Goal: Transaction & Acquisition: Book appointment/travel/reservation

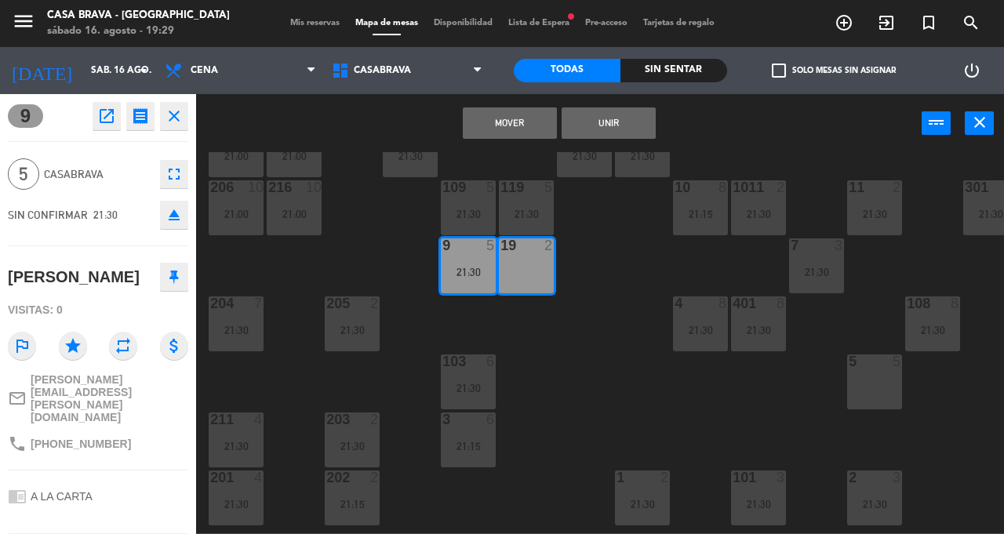
click at [616, 125] on button "Unir" at bounding box center [609, 122] width 94 height 31
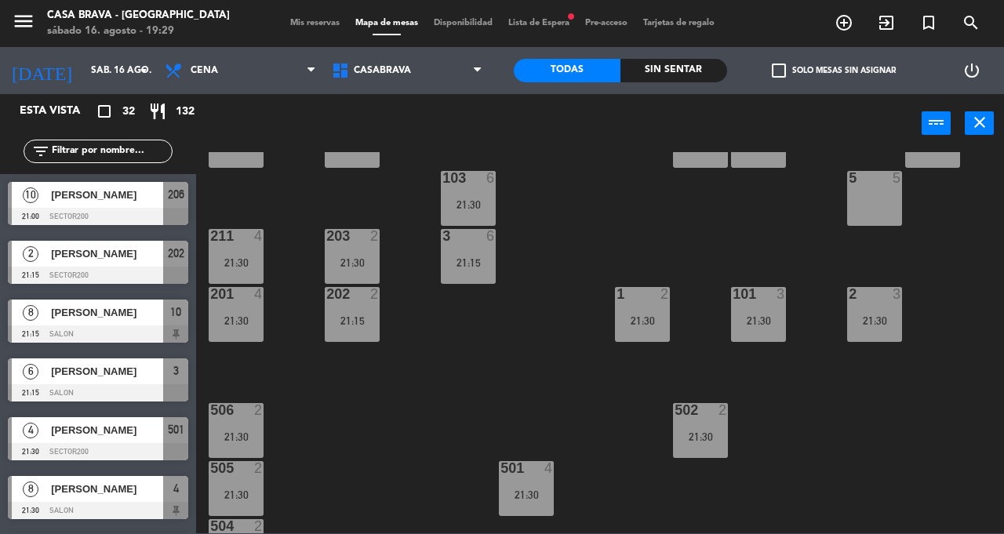
scroll to position [243, 0]
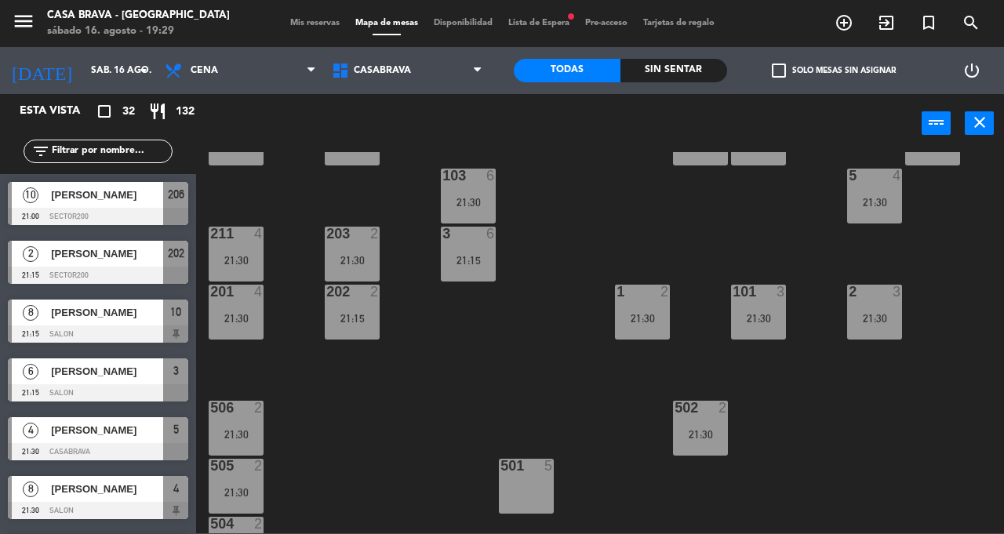
click at [815, 432] on div "207 10 21:00 208 3 21:30 217 10 21:00 12 9 21:30 121 9 21:30 304 4 21:30 206 10…" at bounding box center [605, 342] width 798 height 381
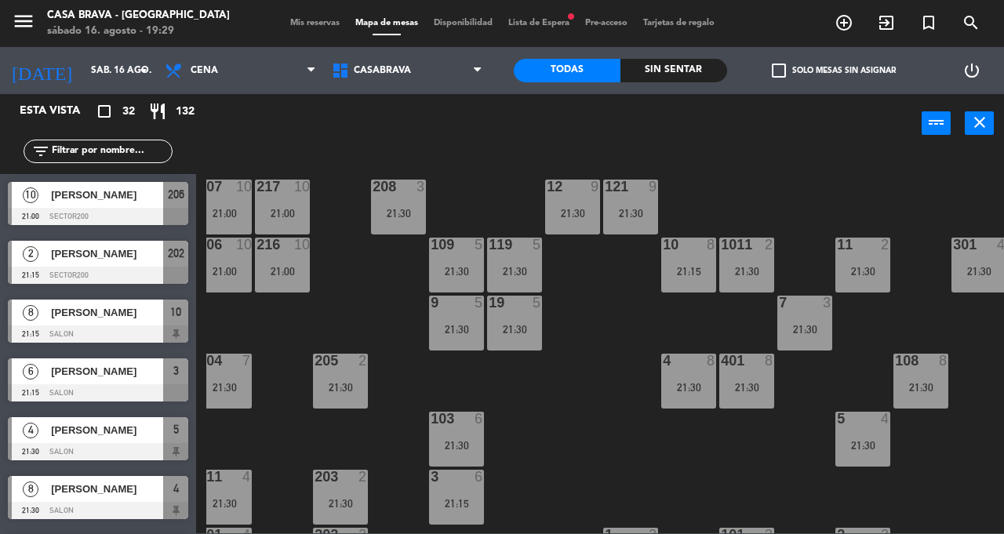
scroll to position [0, 0]
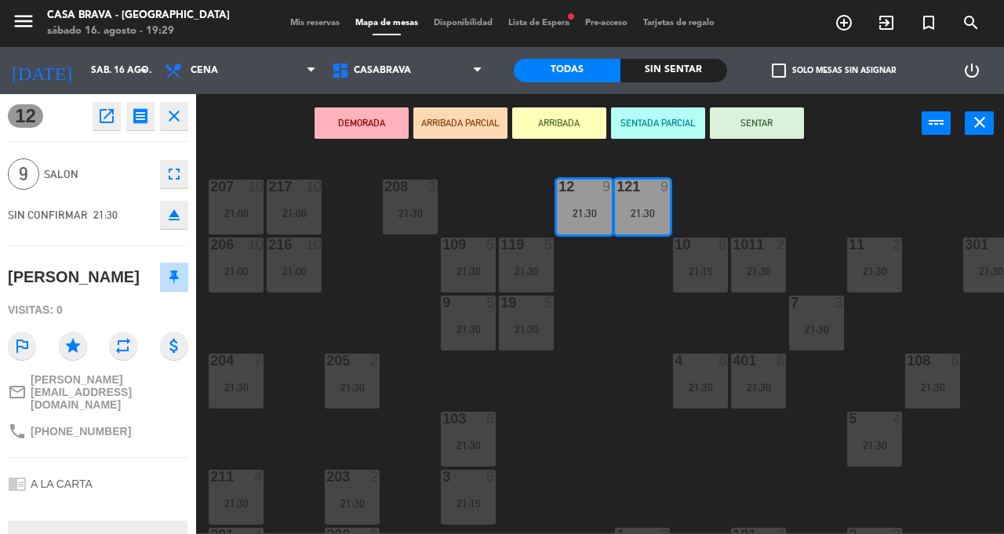
click at [608, 391] on div "207 10 21:00 208 3 21:30 217 10 21:00 12 9 21:30 121 9 21:30 304 4 21:30 206 10…" at bounding box center [605, 342] width 798 height 381
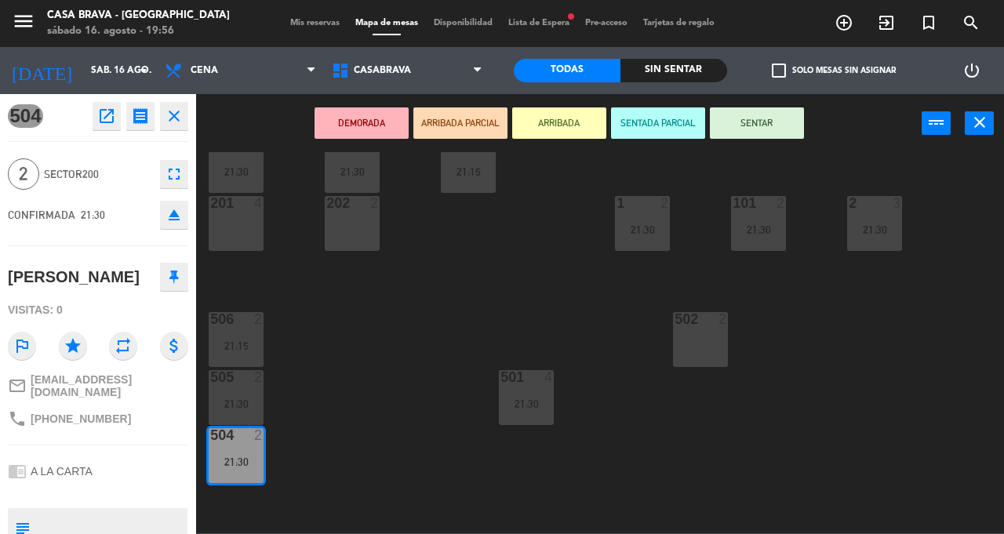
click at [419, 326] on div "207 10 21:00 208 3 21:30 217 10 21:00 12 9 21:30 121 9 21:30 304 4 21:30 206 10…" at bounding box center [605, 342] width 798 height 381
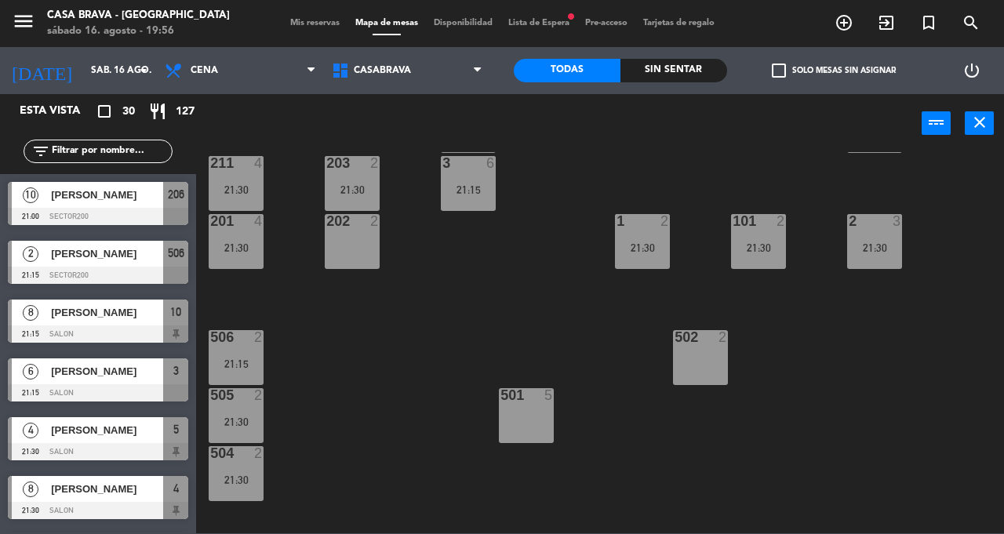
scroll to position [311, 0]
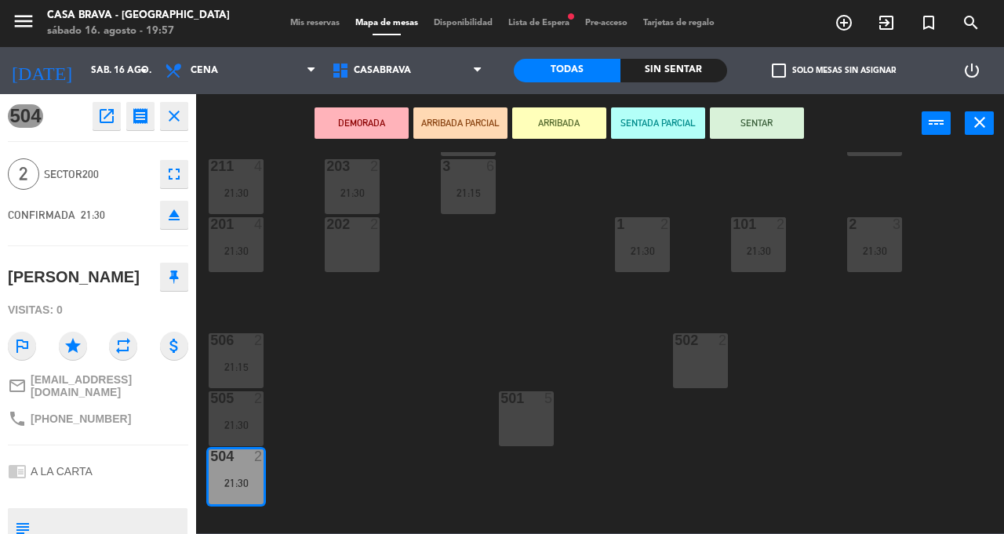
click at [594, 314] on div "207 10 21:00 208 3 21:30 217 10 21:00 12 9 21:30 121 9 21:30 304 4 21:30 206 10…" at bounding box center [605, 342] width 798 height 381
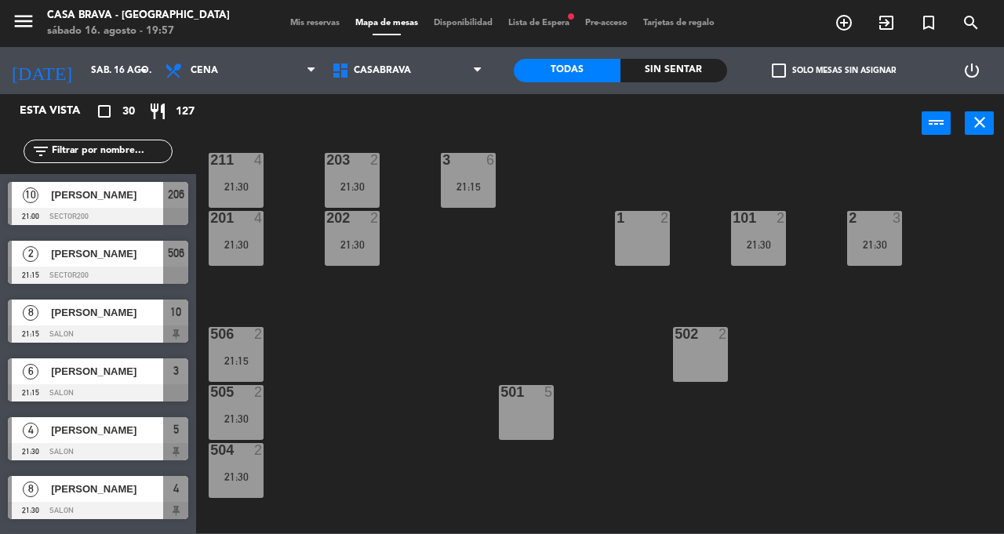
scroll to position [36, 0]
click at [361, 376] on div "207 10 21:00 208 3 21:30 217 10 21:00 12 9 21:30 121 9 21:30 304 4 21:30 206 10…" at bounding box center [605, 342] width 798 height 381
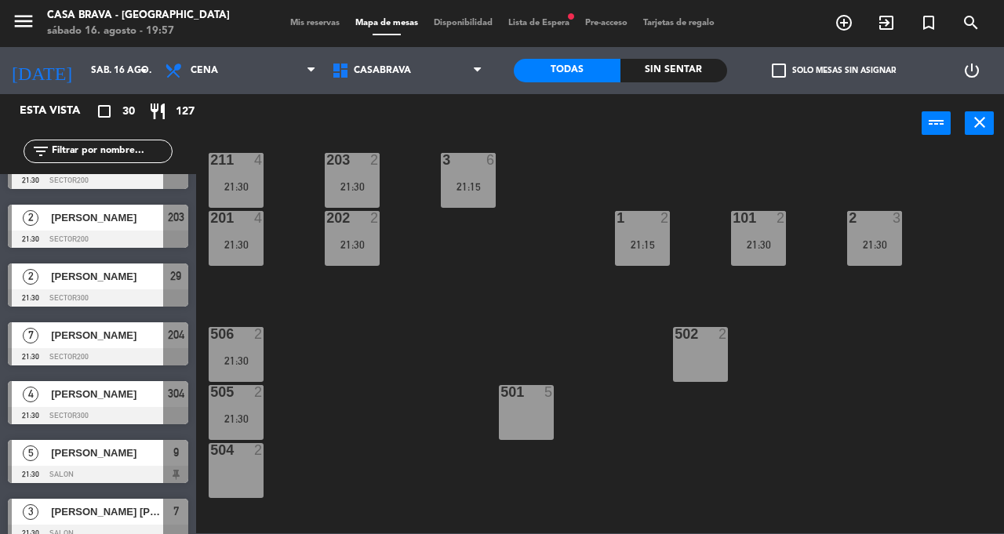
click at [352, 337] on div "207 10 21:00 208 3 21:30 217 10 21:00 12 9 21:30 121 9 21:30 304 4 21:30 206 10…" at bounding box center [605, 342] width 798 height 381
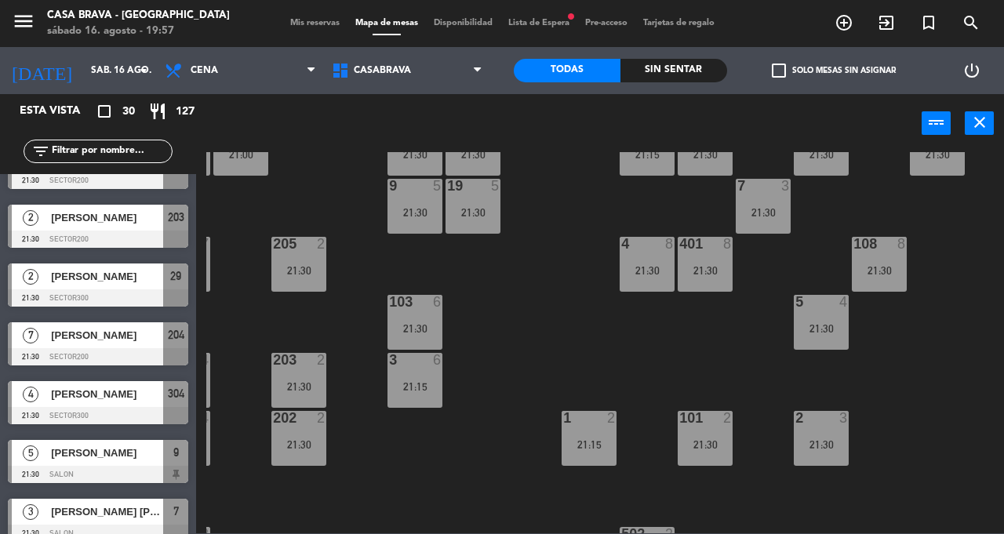
scroll to position [117, 0]
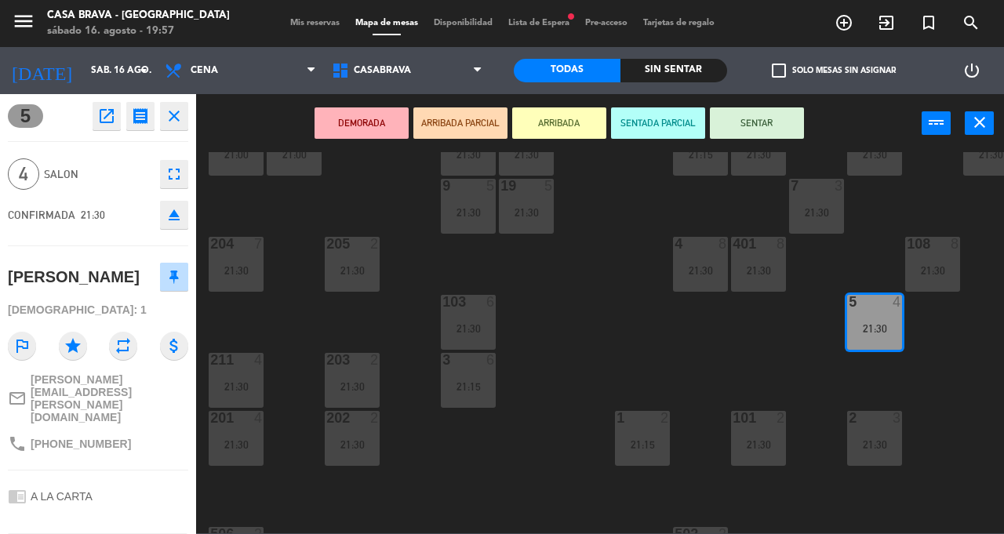
click at [769, 353] on div "207 10 21:00 208 3 21:30 217 10 21:00 12 9 21:30 121 9 21:30 304 4 21:30 206 10…" at bounding box center [605, 342] width 798 height 381
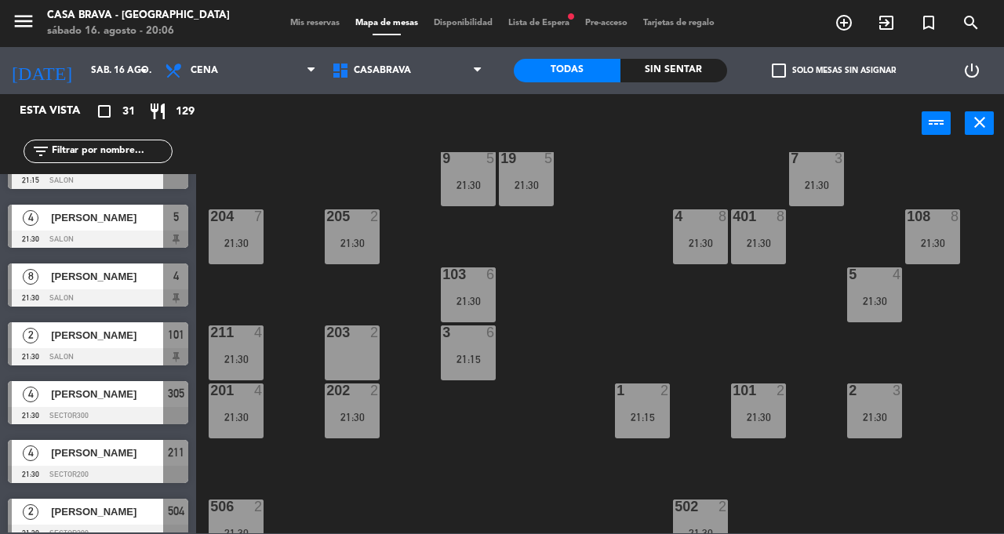
scroll to position [0, 0]
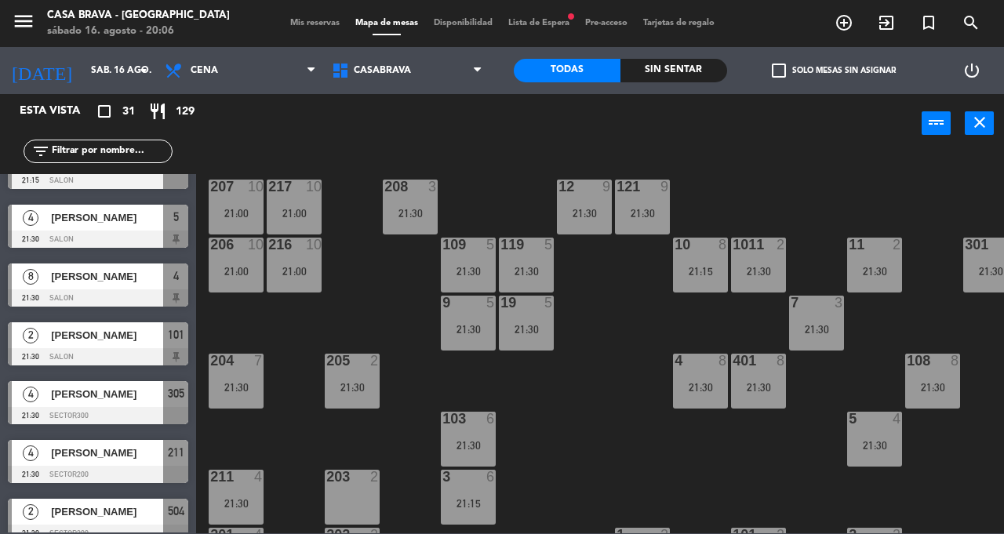
click at [594, 420] on div "207 10 21:00 208 3 21:30 217 10 21:00 12 9 21:30 121 9 21:30 304 4 21:30 206 10…" at bounding box center [605, 342] width 798 height 381
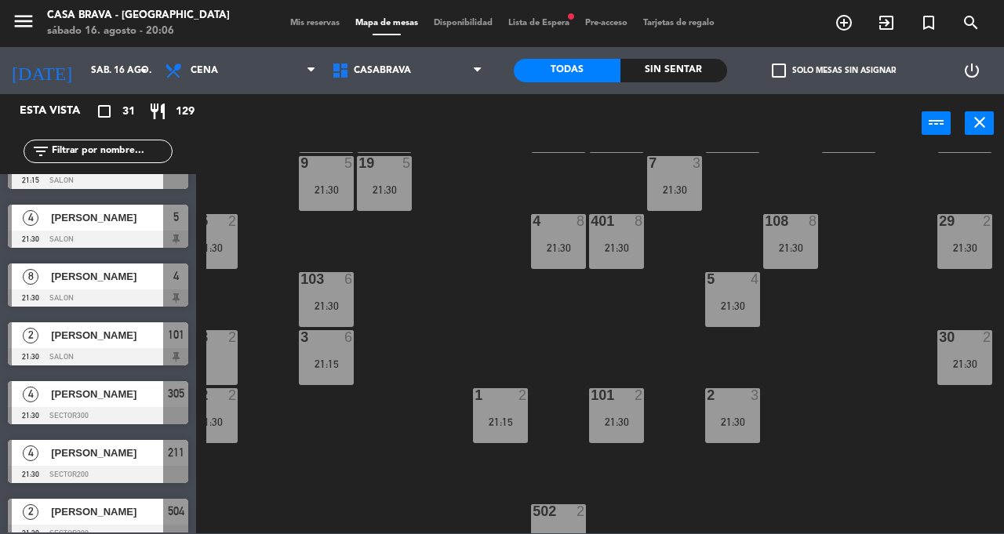
scroll to position [0, 142]
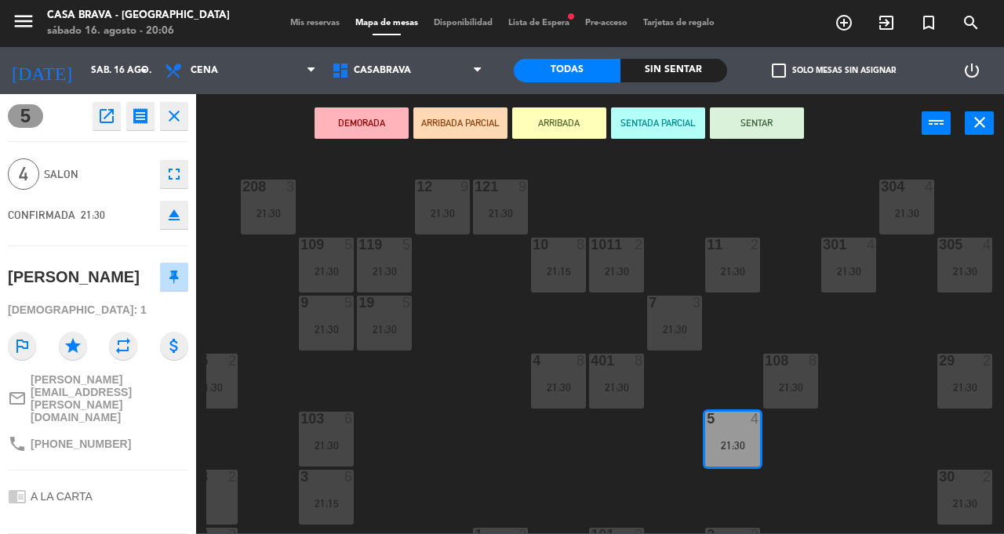
click at [641, 463] on div "207 10 21:00 208 3 21:30 217 10 21:00 12 9 21:30 121 9 21:30 304 4 21:30 206 10…" at bounding box center [605, 342] width 798 height 381
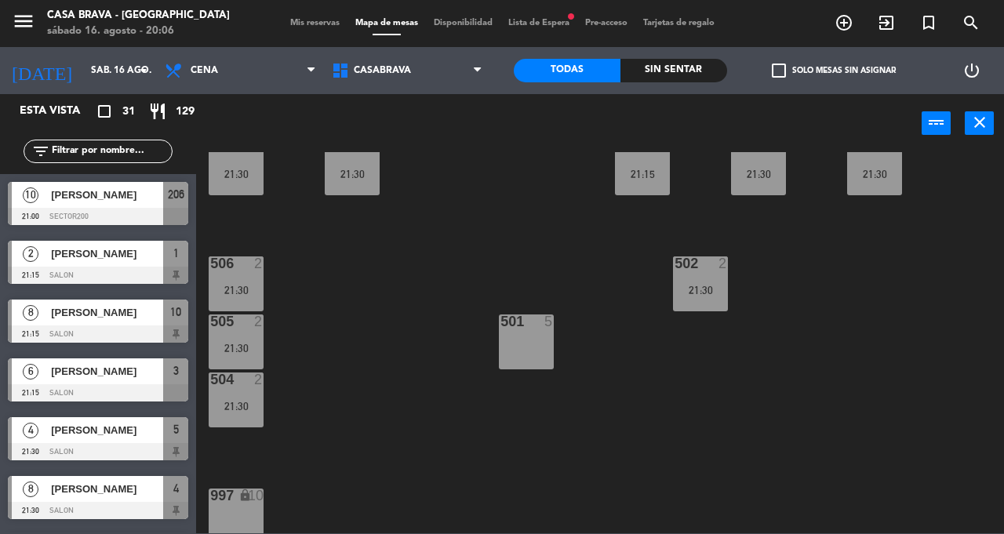
scroll to position [387, 0]
click at [521, 351] on div "501 5" at bounding box center [526, 341] width 55 height 55
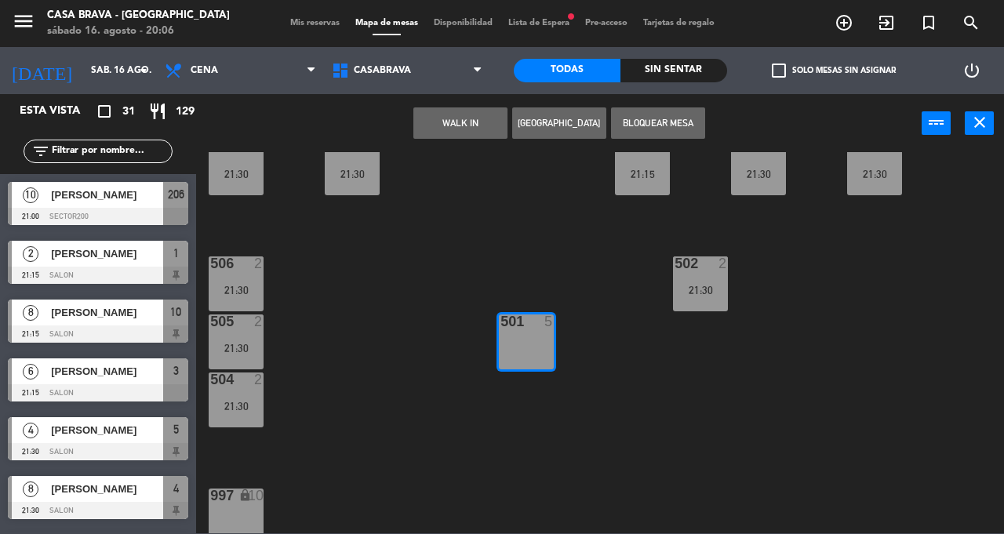
click at [574, 123] on button "[GEOGRAPHIC_DATA]" at bounding box center [559, 122] width 94 height 31
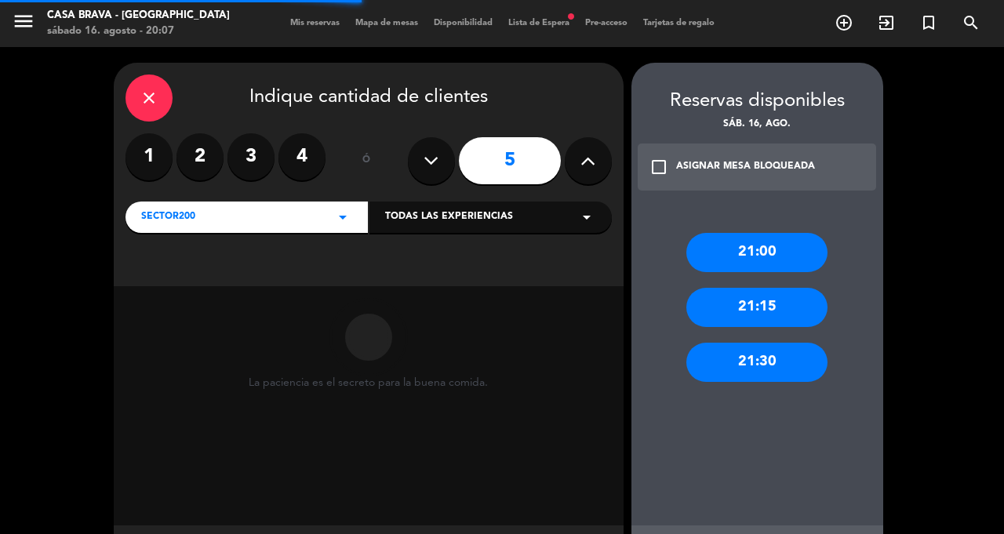
click at [311, 157] on label "4" at bounding box center [301, 156] width 47 height 47
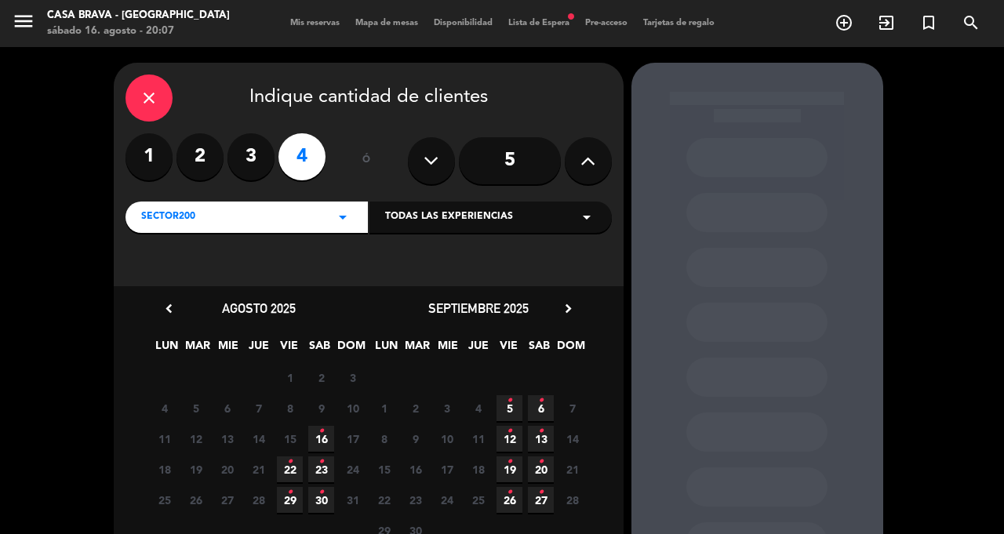
scroll to position [56, 0]
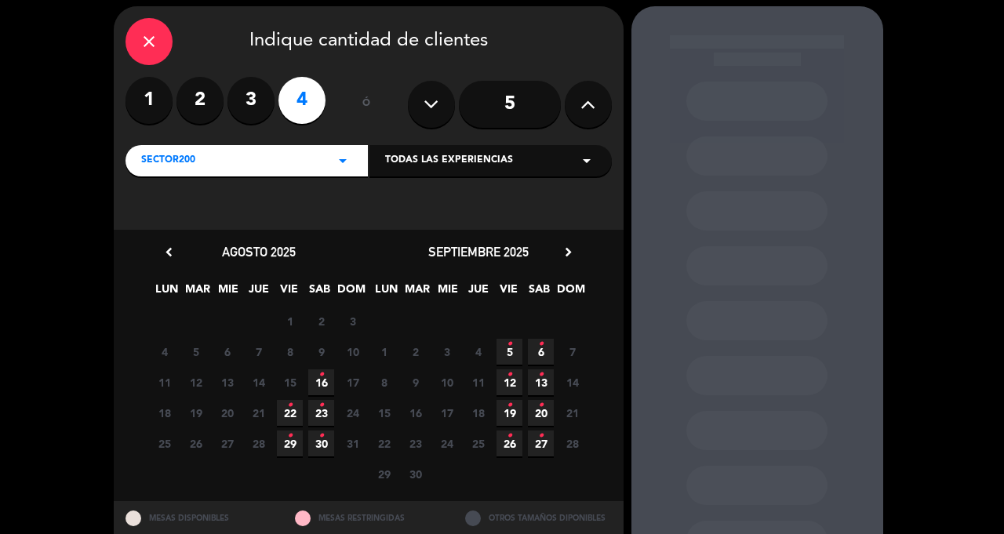
click at [318, 111] on label "4" at bounding box center [301, 100] width 47 height 47
click at [323, 388] on span "16 •" at bounding box center [321, 382] width 26 height 26
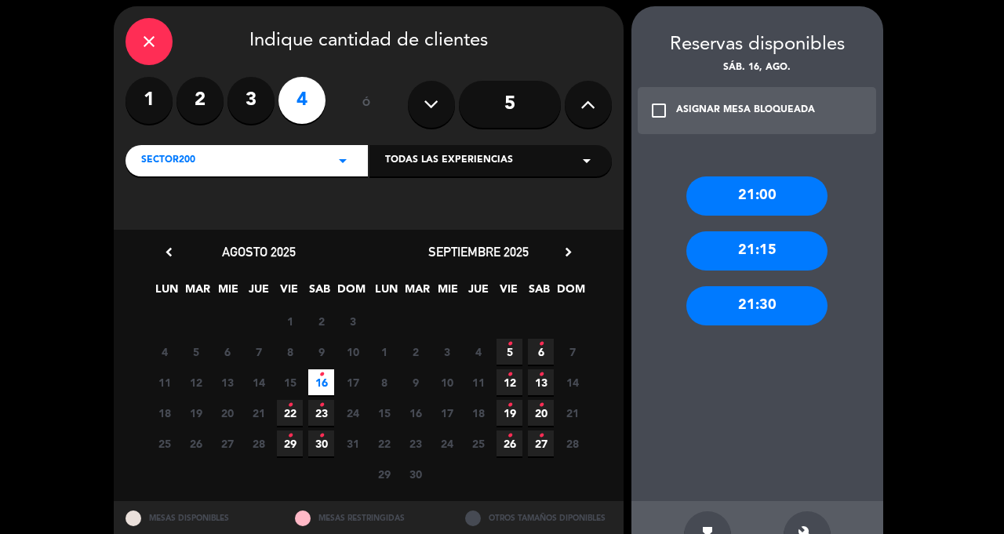
click at [785, 318] on div "21:30" at bounding box center [756, 305] width 141 height 39
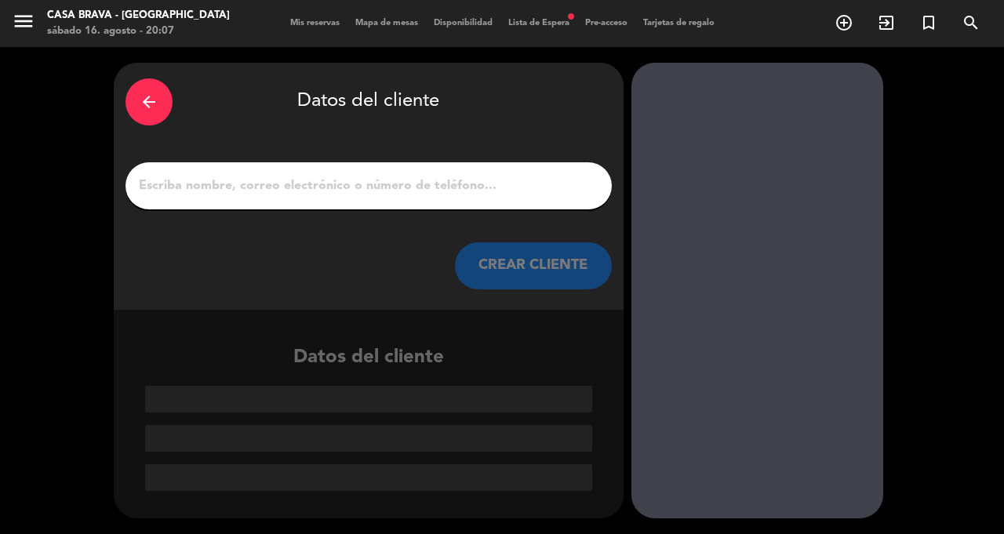
click at [467, 177] on input "1" at bounding box center [368, 186] width 463 height 22
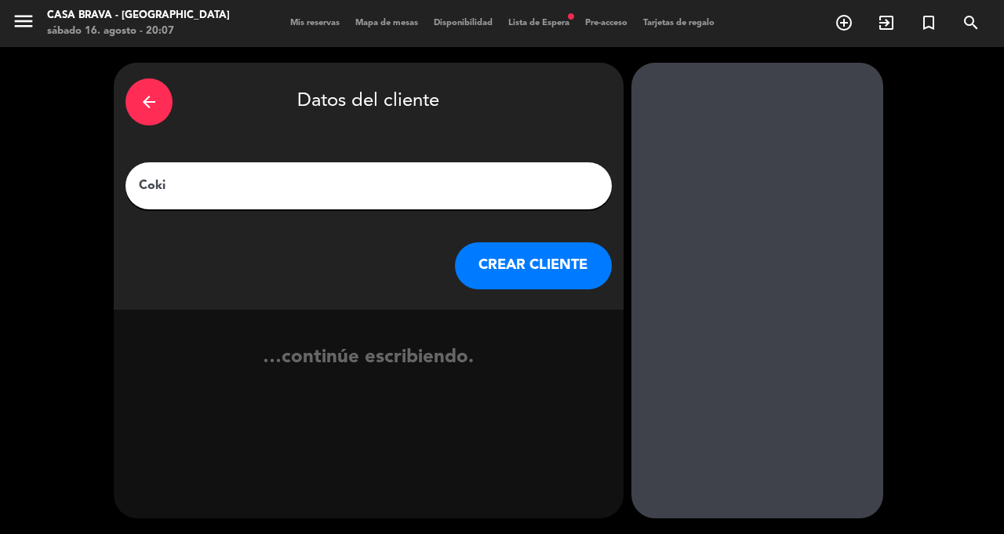
type input "Coki"
click at [525, 117] on div "arrow_back Datos del cliente" at bounding box center [368, 102] width 486 height 55
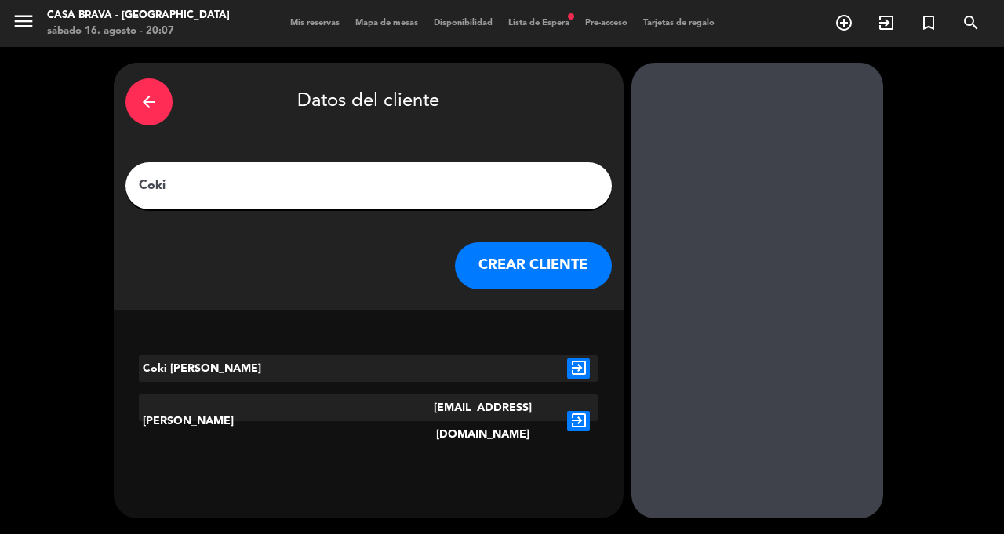
click at [535, 264] on button "CREAR CLIENTE" at bounding box center [533, 265] width 157 height 47
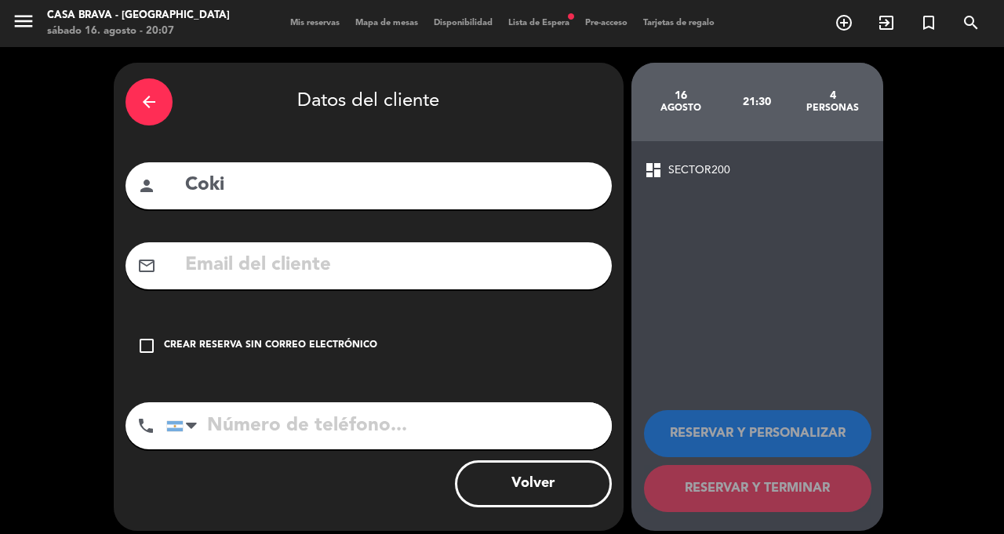
click at [153, 350] on icon "check_box_outline_blank" at bounding box center [146, 345] width 19 height 19
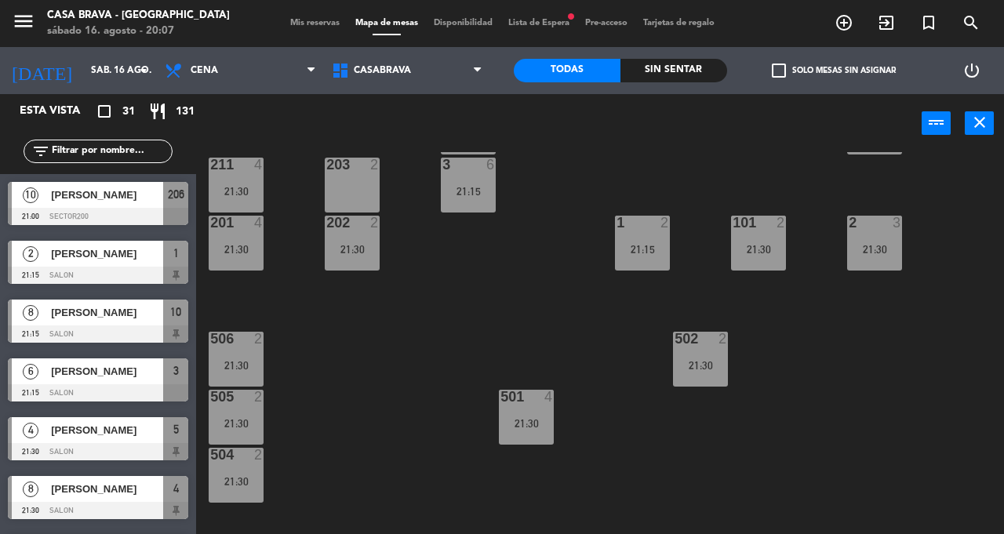
scroll to position [301, 0]
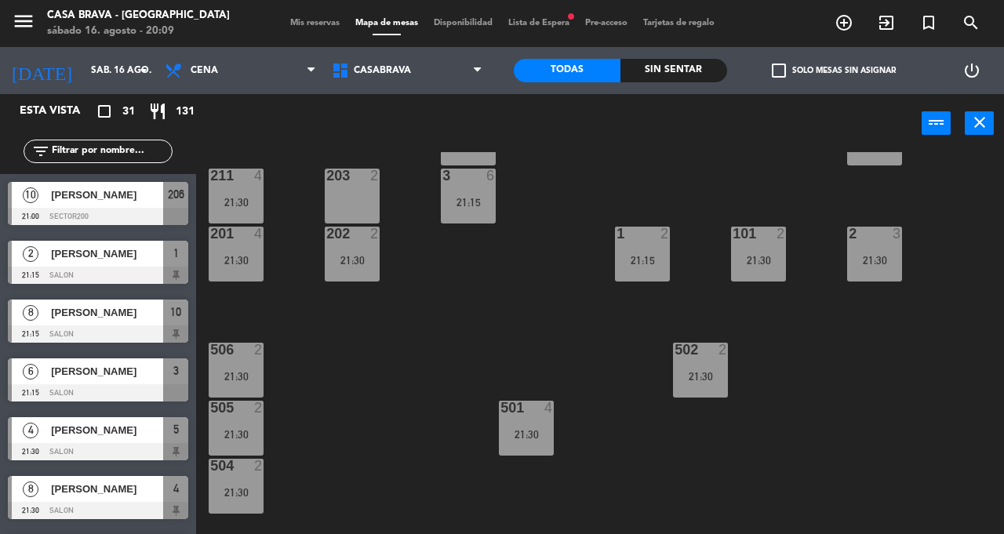
click at [542, 438] on div "21:30" at bounding box center [526, 434] width 55 height 11
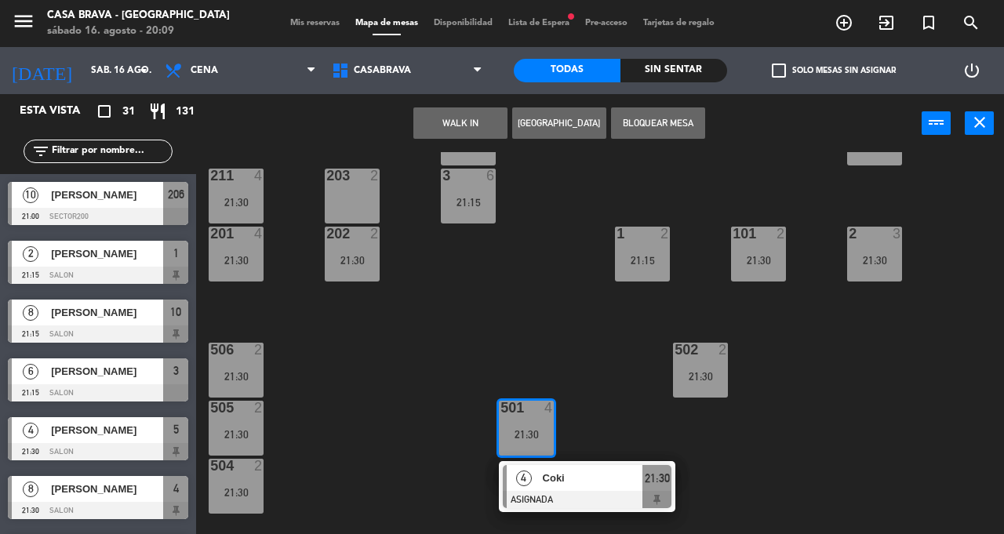
click at [609, 388] on div "207 10 21:00 208 3 21:30 217 10 21:00 12 9 21:30 121 9 21:30 304 4 21:30 206 10…" at bounding box center [605, 367] width 798 height 431
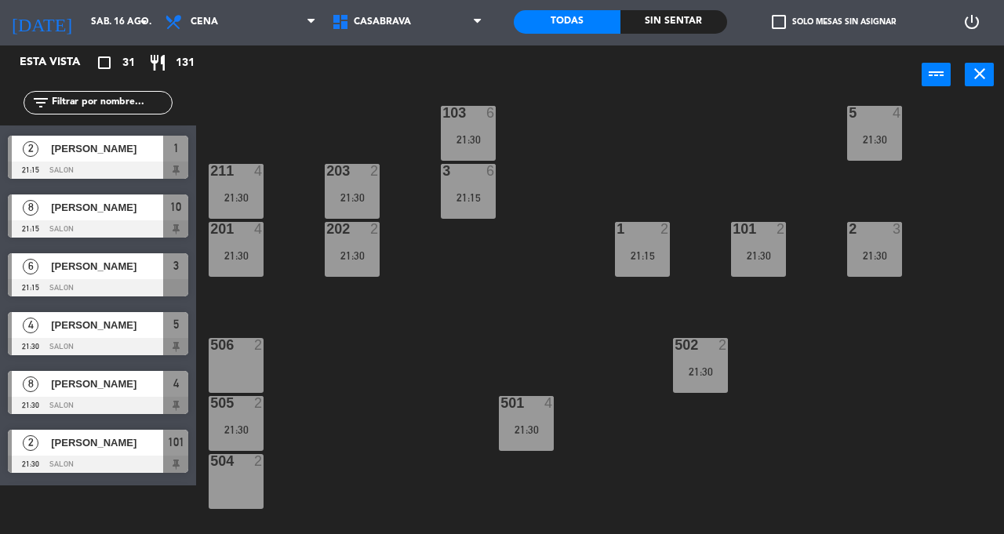
scroll to position [273, 0]
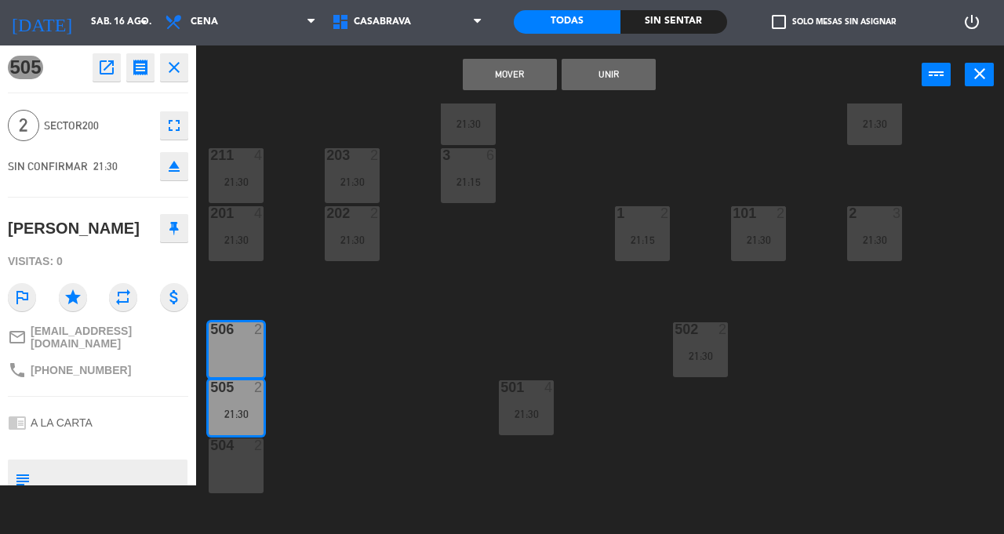
click at [519, 69] on button "Mover" at bounding box center [510, 74] width 94 height 31
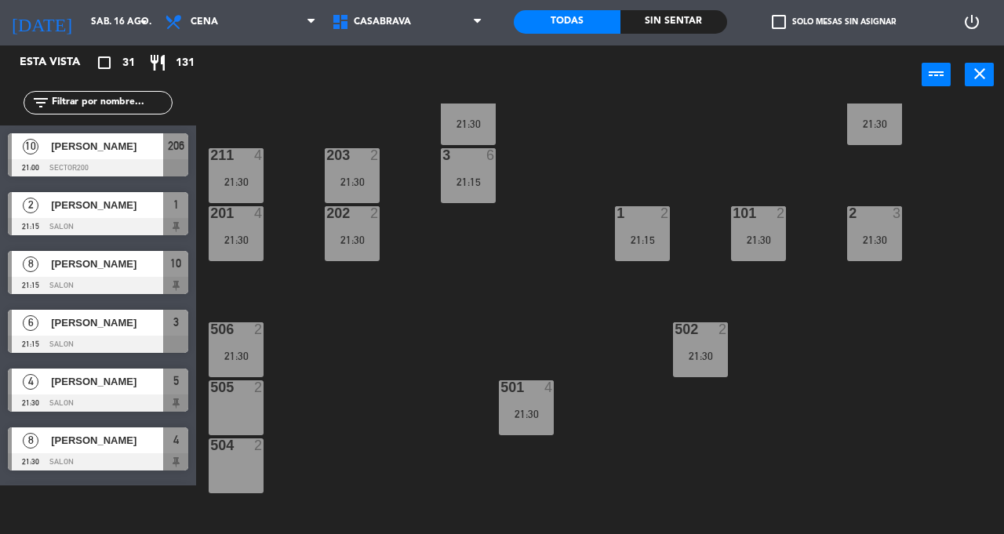
scroll to position [49, 0]
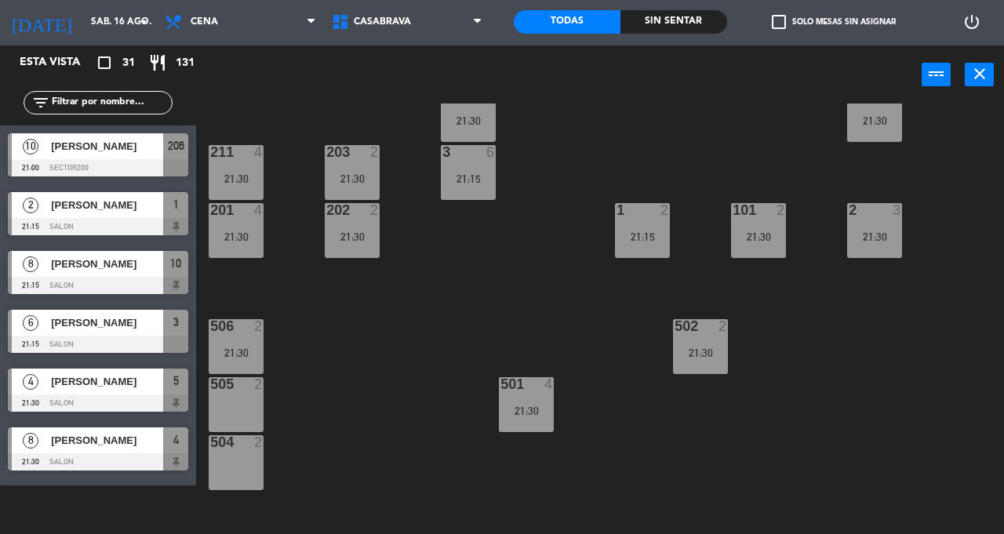
click at [409, 293] on div "207 10 21:00 208 3 21:30 217 10 21:00 12 9 21:30 121 9 21:30 304 4 21:30 206 10…" at bounding box center [605, 319] width 798 height 431
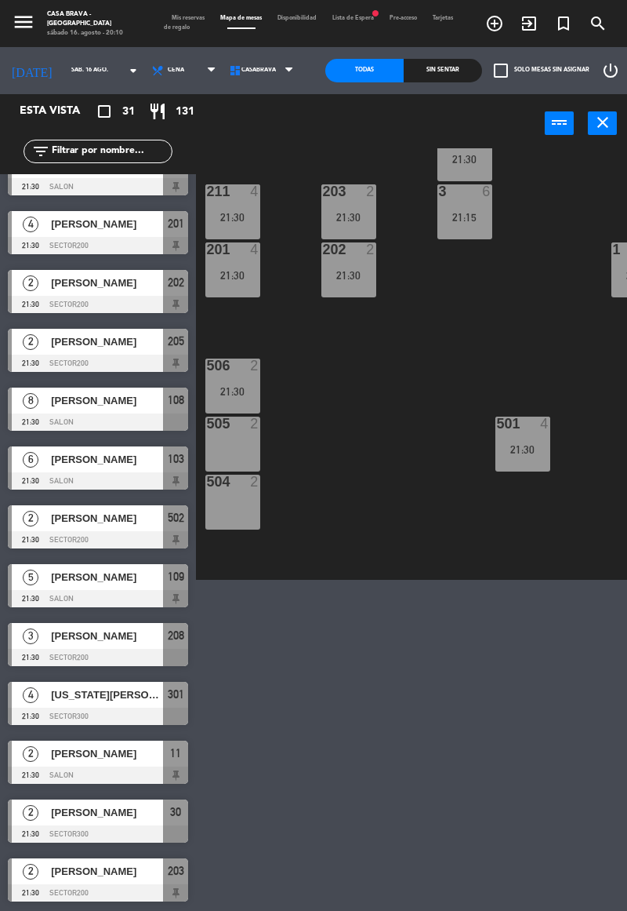
scroll to position [1089, 0]
